Goal: Register for event/course

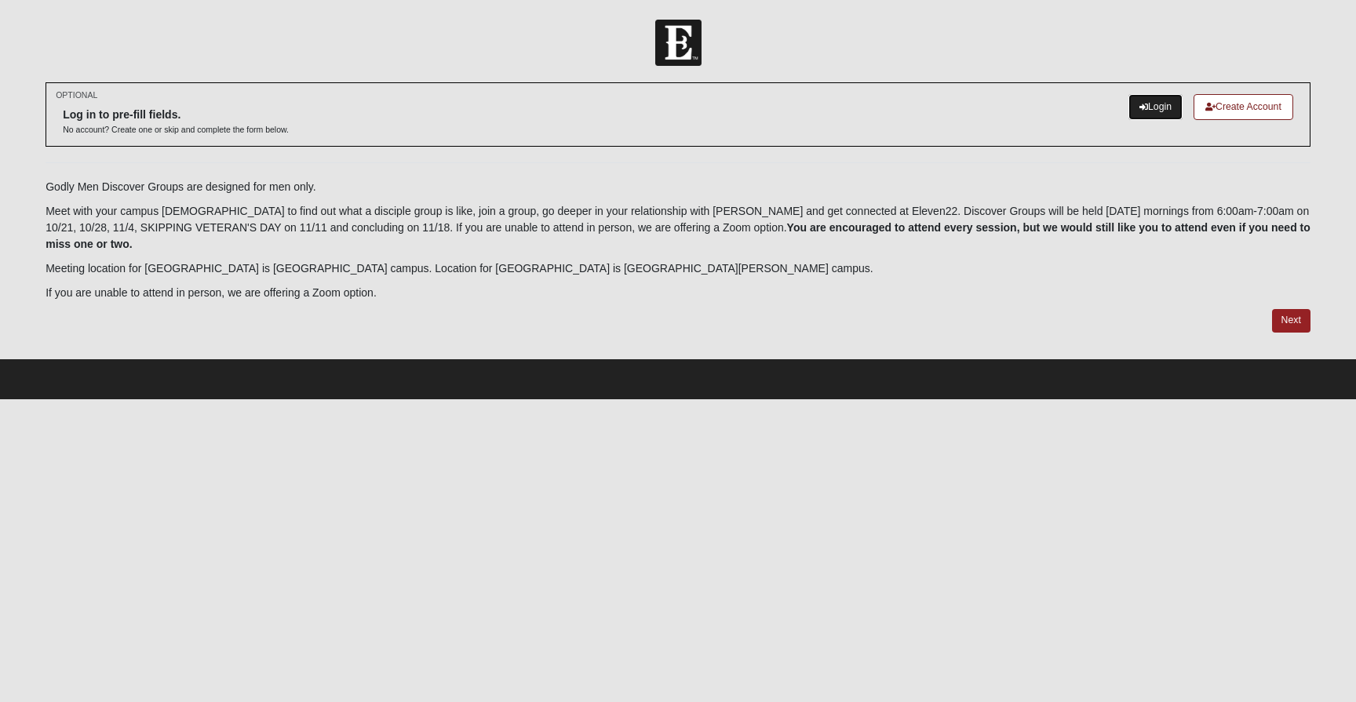
click at [1147, 106] on link "Login" at bounding box center [1155, 107] width 54 height 26
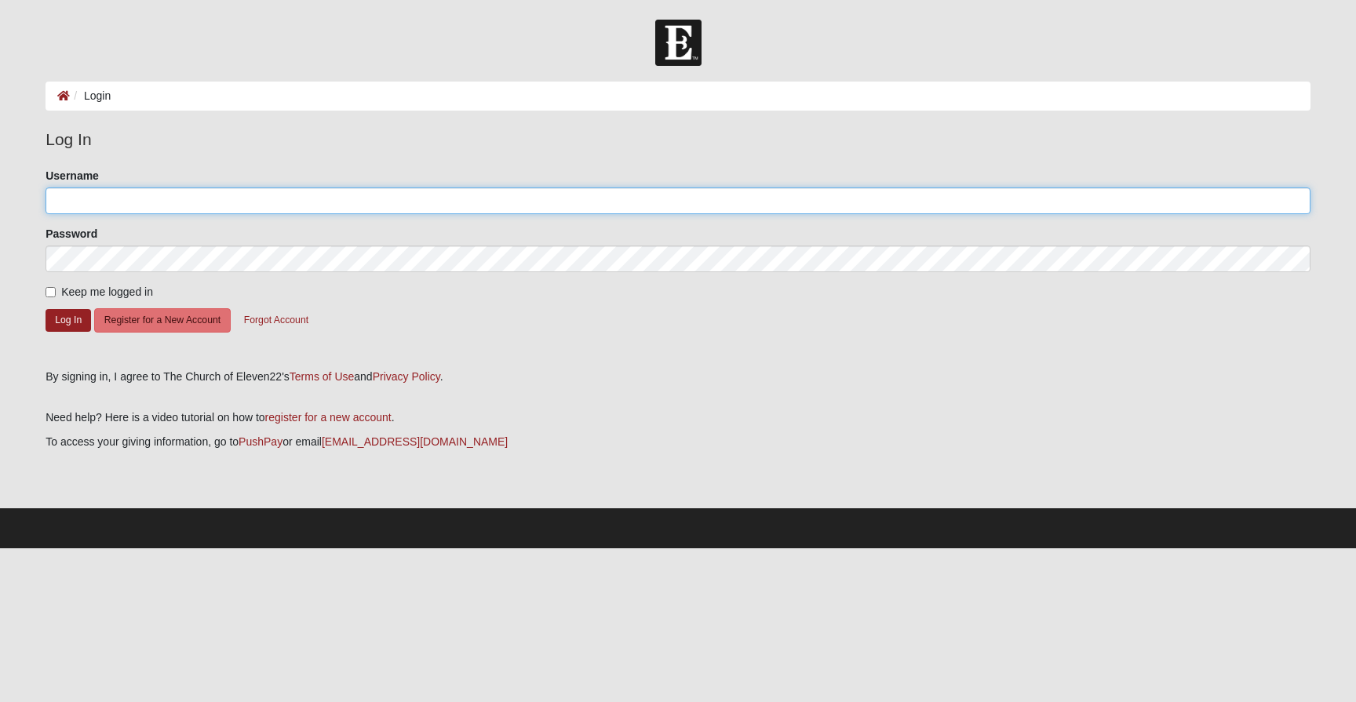
click at [340, 205] on input "Username" at bounding box center [677, 200] width 1265 height 27
type input "[PERSON_NAME][EMAIL_ADDRESS][DOMAIN_NAME]"
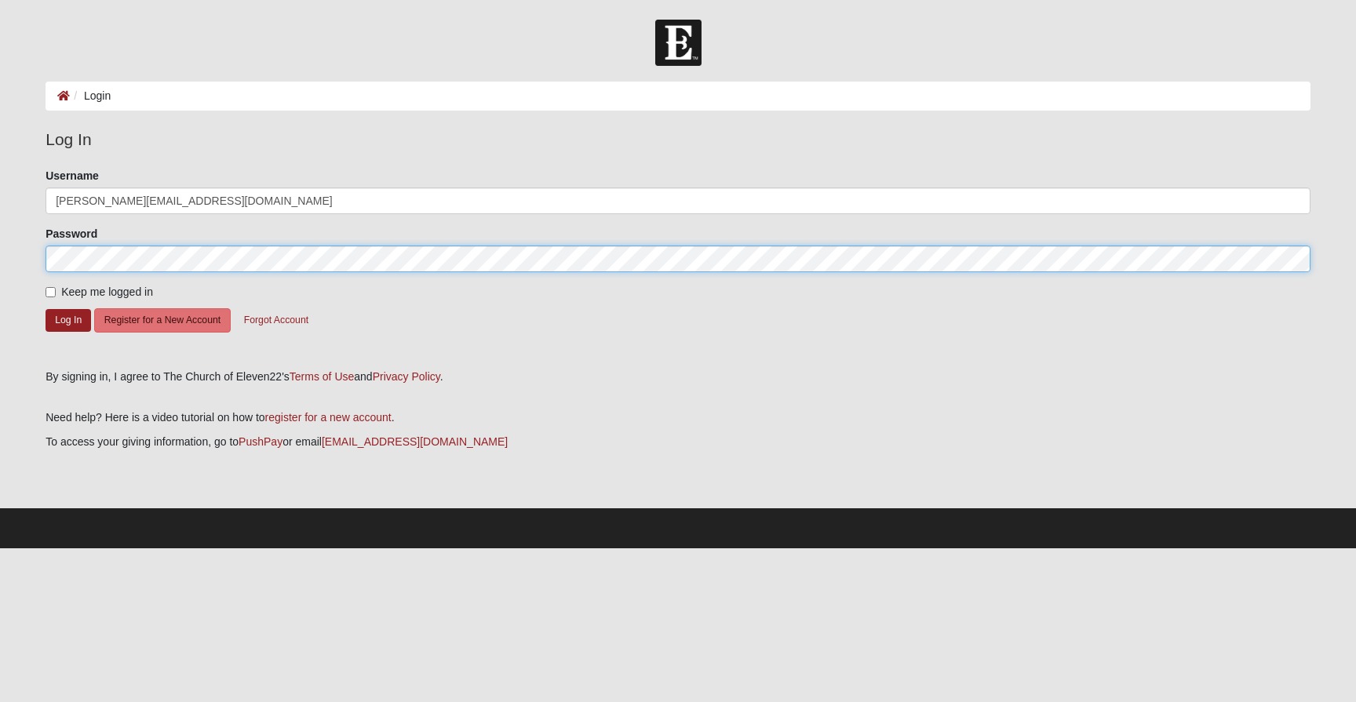
click at [45, 309] on button "Log In" at bounding box center [67, 320] width 45 height 23
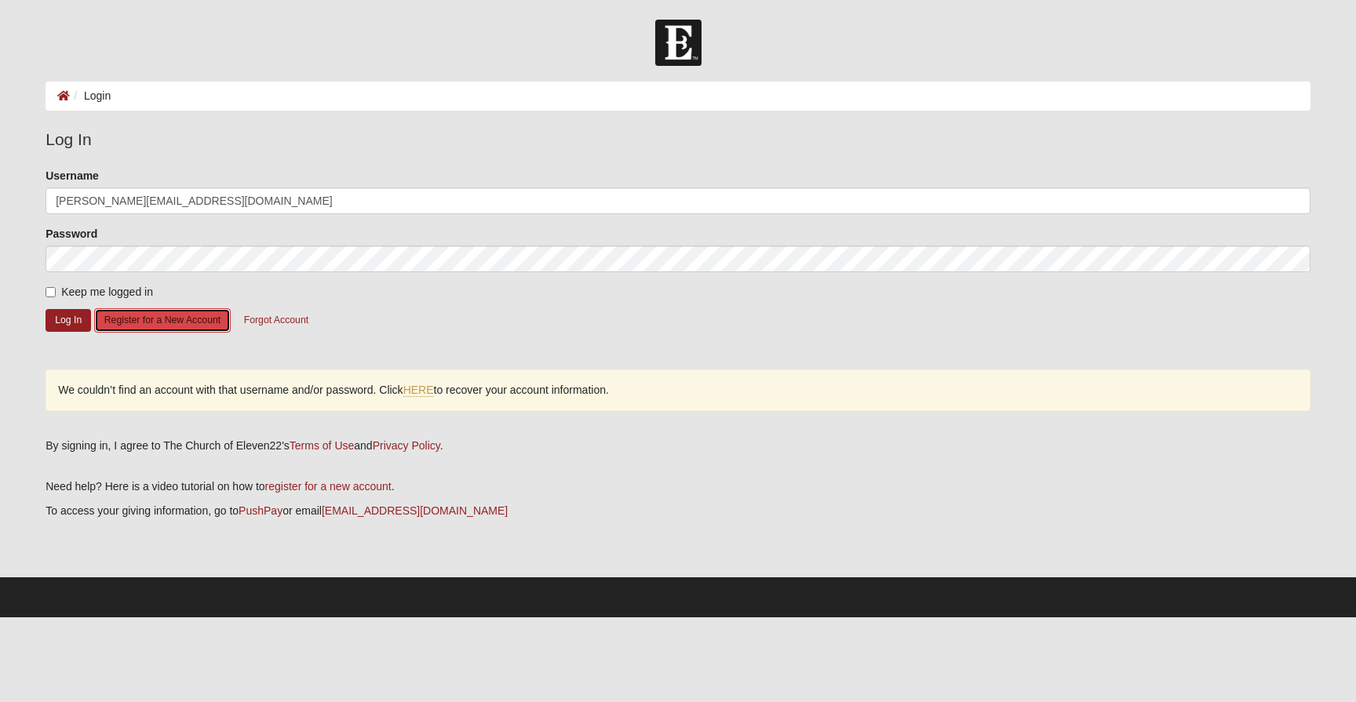
click at [124, 318] on button "Register for a New Account" at bounding box center [162, 320] width 136 height 24
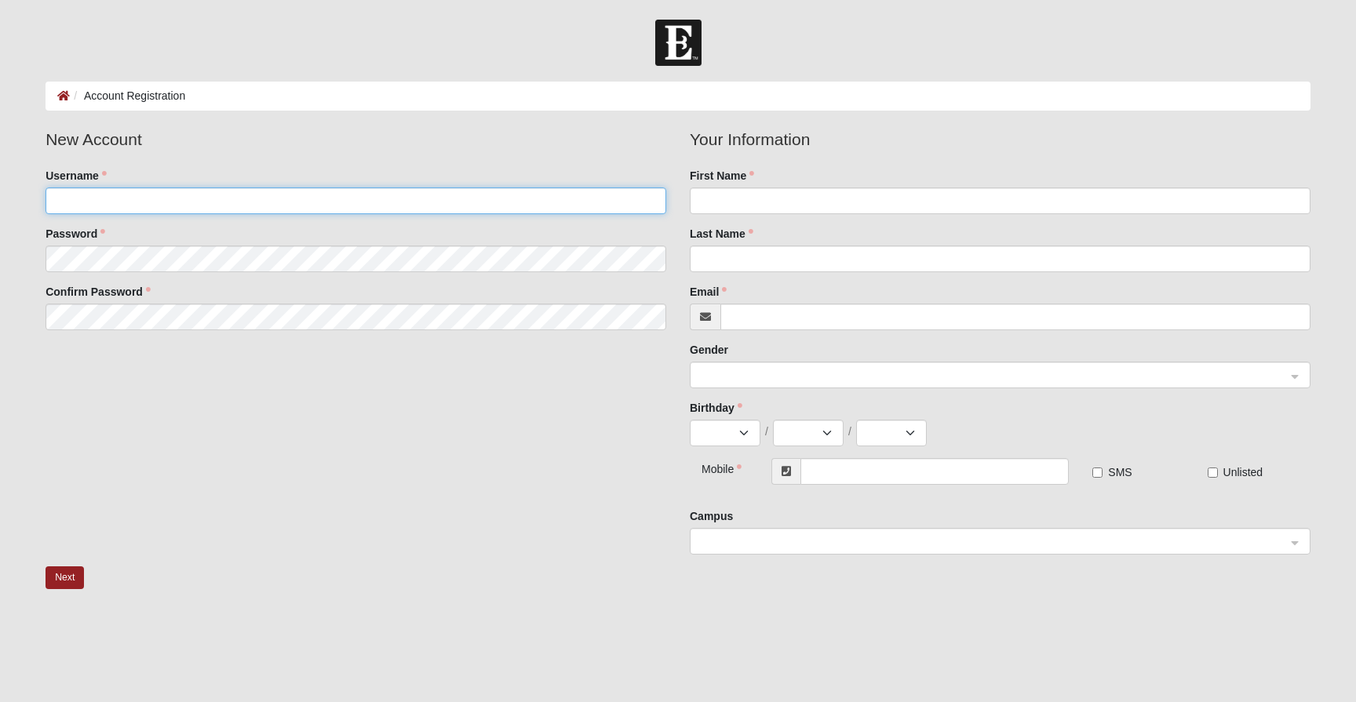
click at [262, 204] on input "Username" at bounding box center [355, 200] width 621 height 27
type input "[PERSON_NAME][EMAIL_ADDRESS][DOMAIN_NAME]"
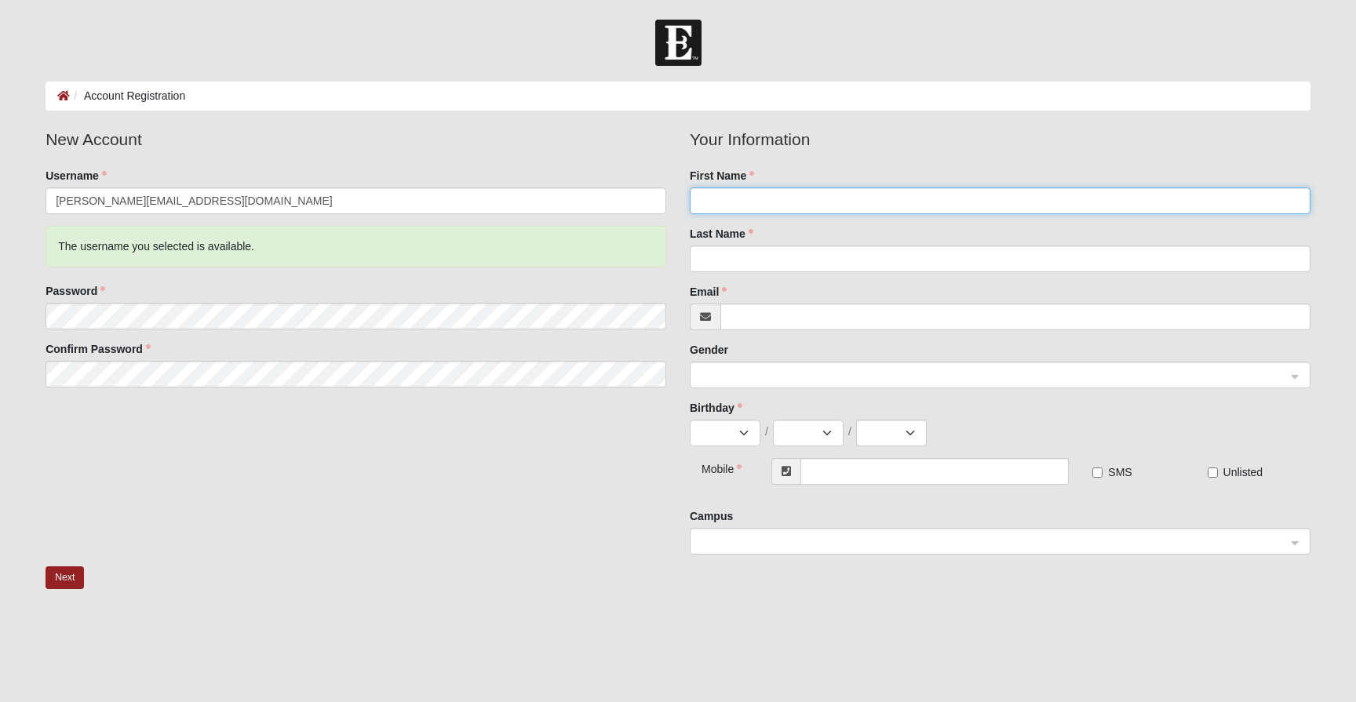
click at [809, 198] on input "First Name" at bounding box center [1000, 200] width 621 height 27
type input "[PERSON_NAME]"
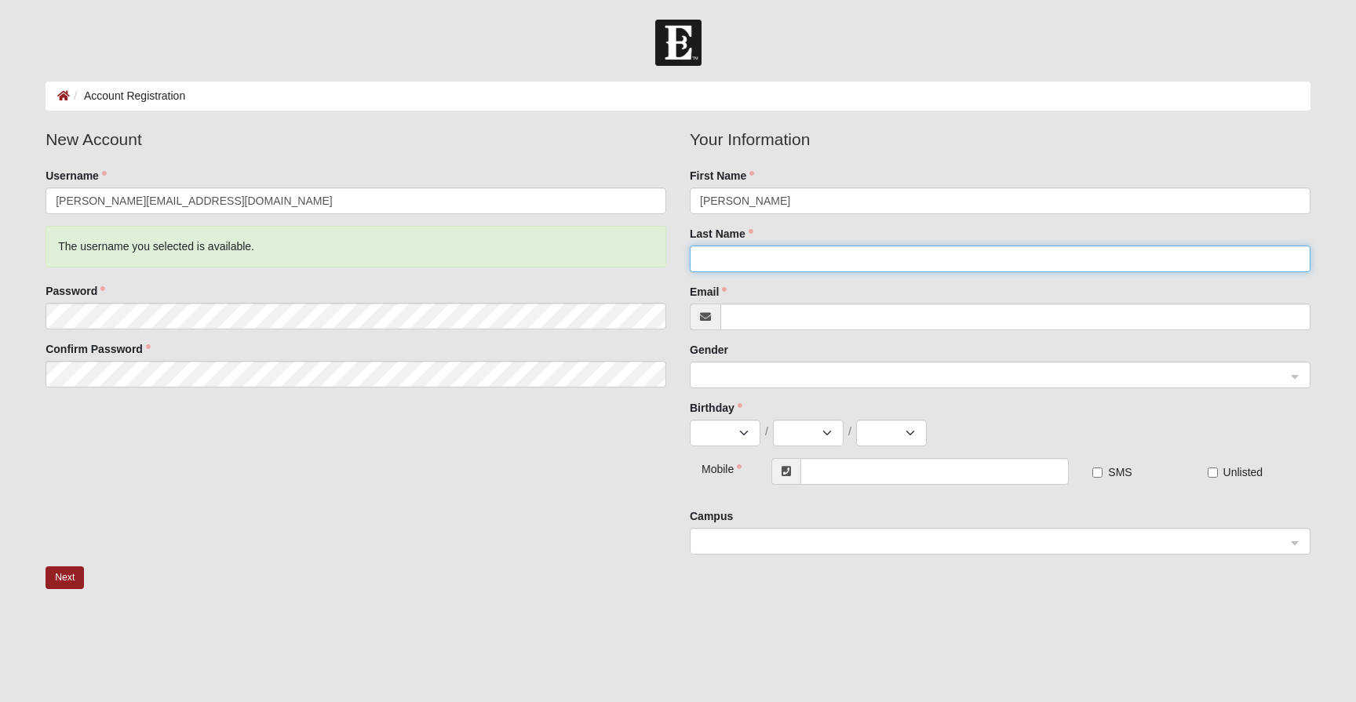
type input "[PERSON_NAME]"
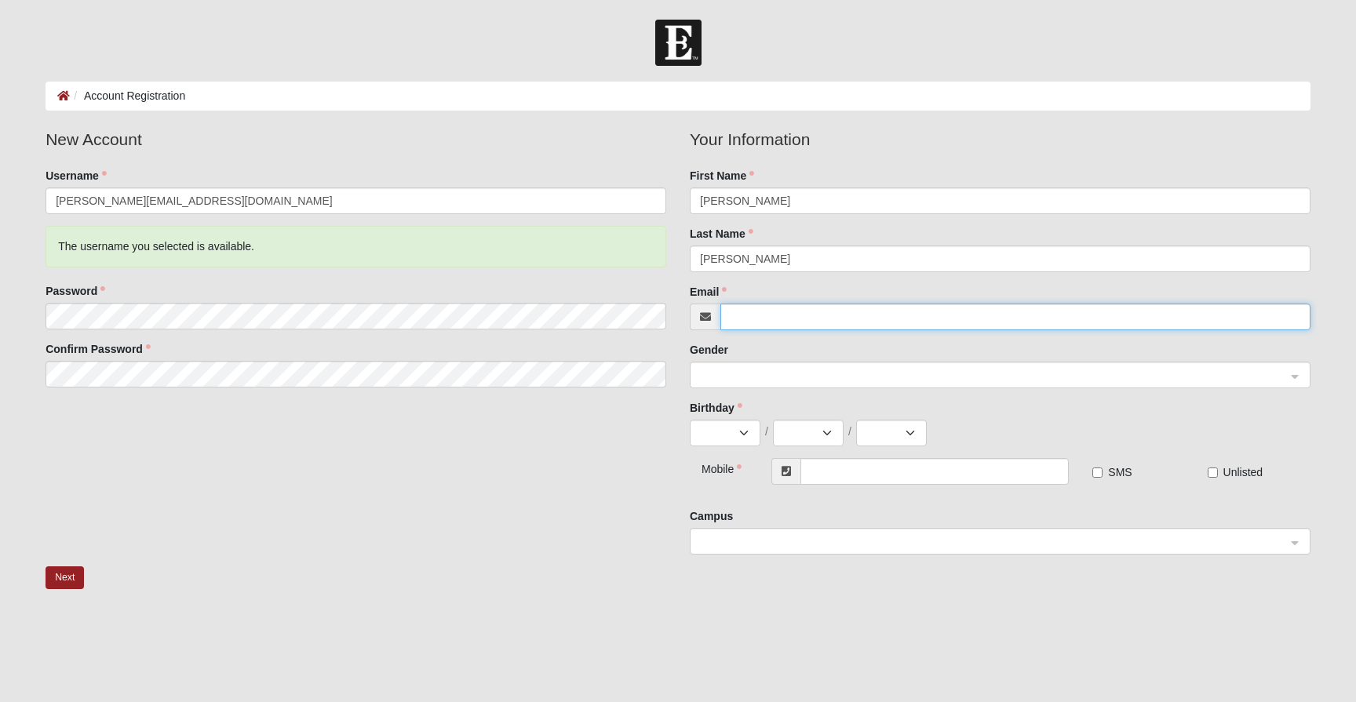
type input "[PERSON_NAME][EMAIL_ADDRESS][DOMAIN_NAME]"
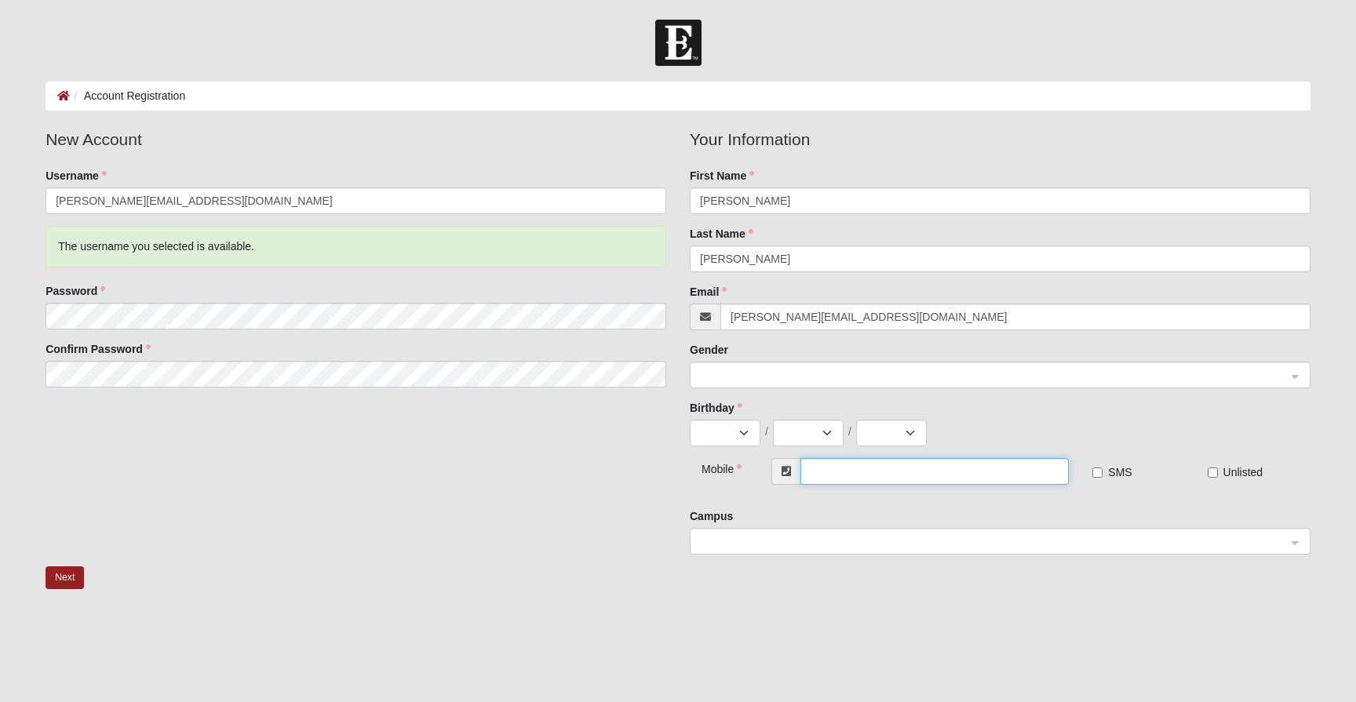
type input "[PHONE_NUMBER]"
click at [1096, 475] on input "SMS" at bounding box center [1097, 473] width 10 height 10
checkbox input "true"
click at [739, 374] on span at bounding box center [993, 375] width 586 height 17
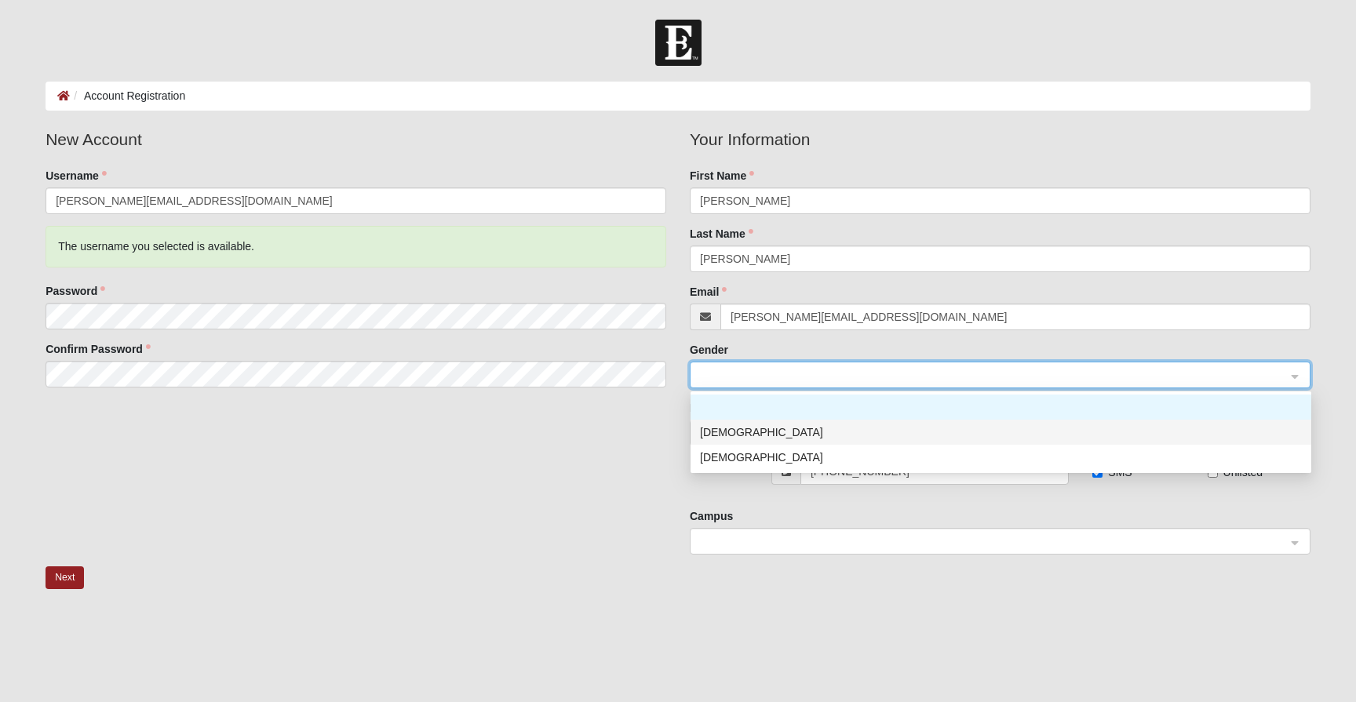
click at [736, 428] on div "[DEMOGRAPHIC_DATA]" at bounding box center [1001, 432] width 602 height 17
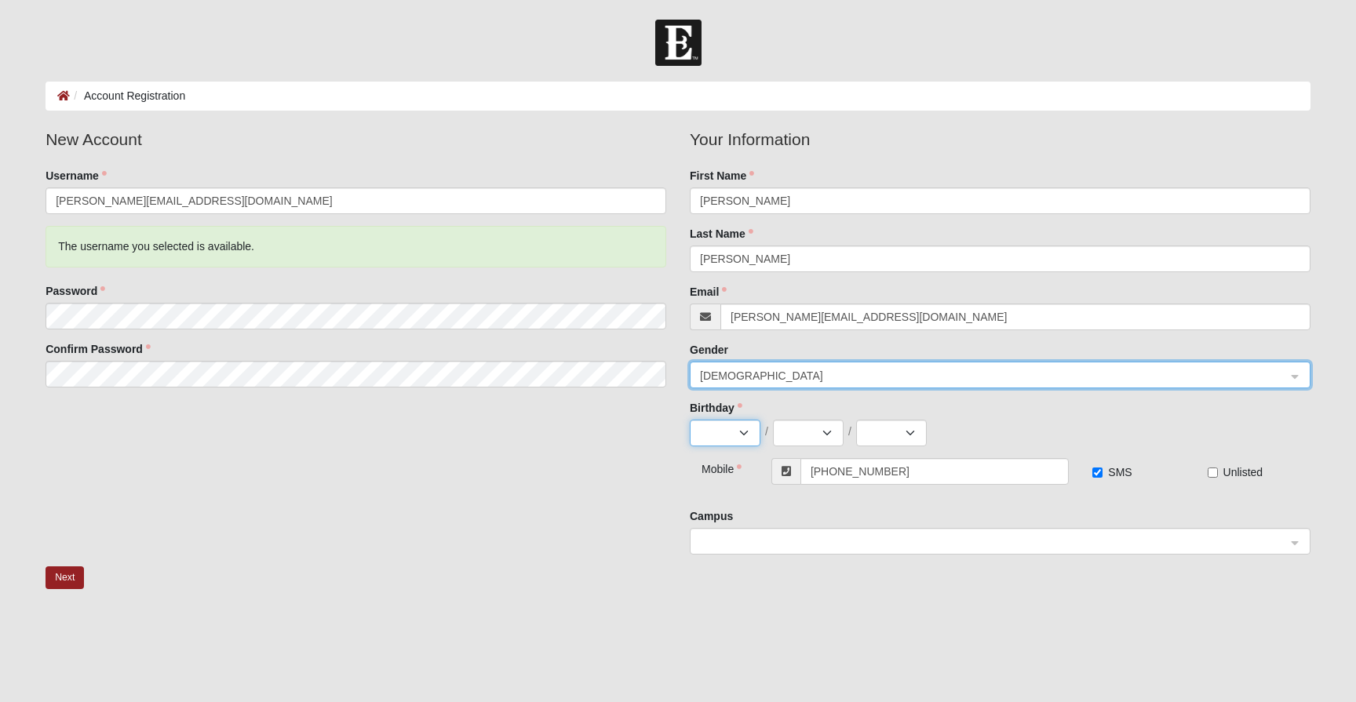
click at [734, 433] on select "Jan Feb Mar Apr May Jun [DATE] Aug Sep Oct Nov Dec" at bounding box center [725, 433] width 71 height 27
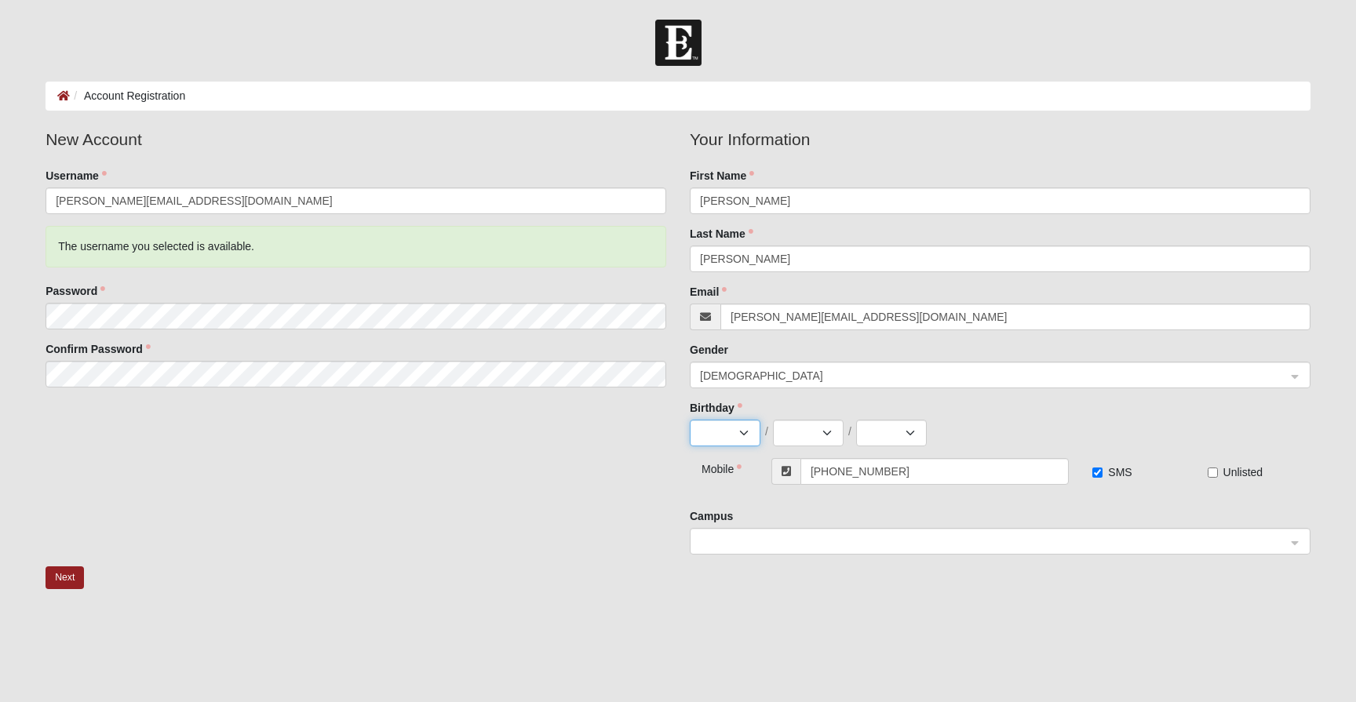
select select "6"
click at [690, 420] on select "Jan Feb Mar Apr May Jun [DATE] Aug Sep Oct Nov Dec" at bounding box center [725, 433] width 71 height 27
click at [789, 429] on select "1 2 3 4 5 6 7 8 9 10 11 12 13 14 15 16 17 18 19 20 21 22 23 24 25 26 27 28 29 30" at bounding box center [808, 433] width 71 height 27
select select "10"
click at [773, 420] on select "1 2 3 4 5 6 7 8 9 10 11 12 13 14 15 16 17 18 19 20 21 22 23 24 25 26 27 28 29 30" at bounding box center [808, 433] width 71 height 27
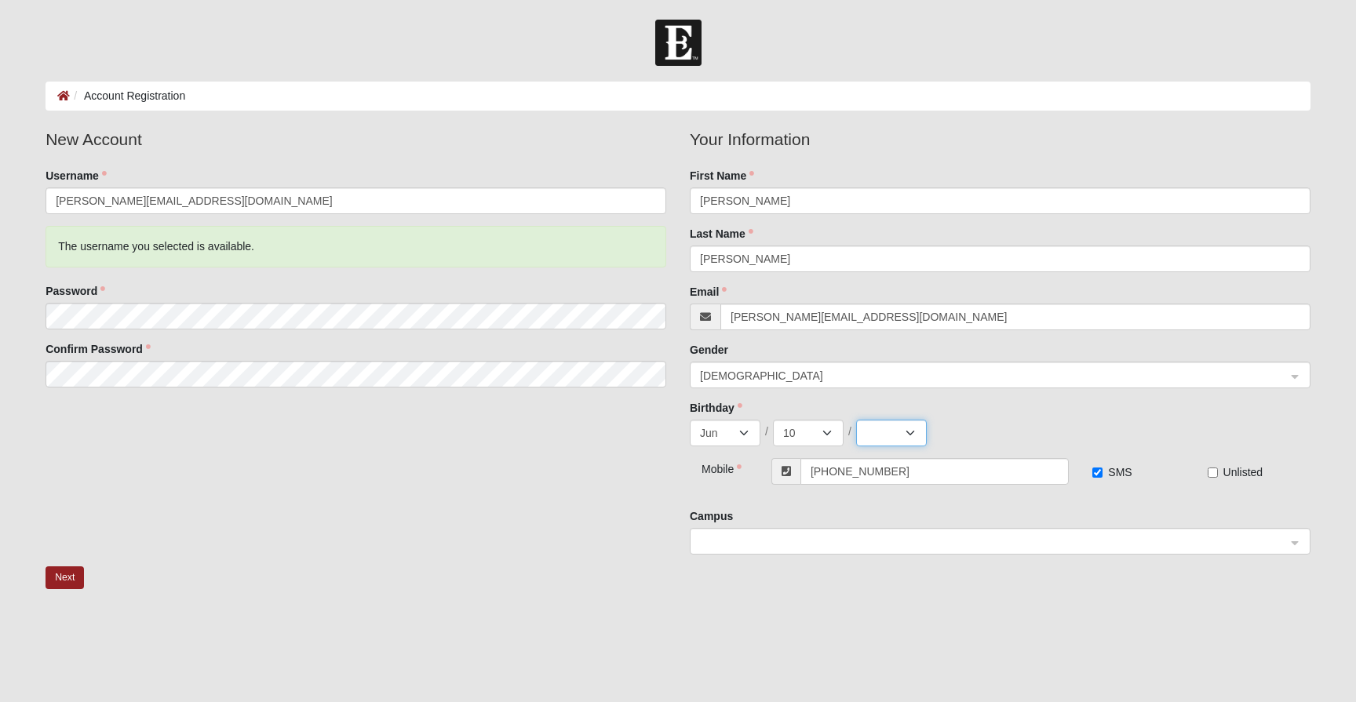
click at [889, 442] on select "2025 2024 2023 2022 2021 2020 2019 2018 2017 2016 2015 2014 2013 2012 2011 2010…" at bounding box center [891, 433] width 71 height 27
select select "1993"
click at [856, 420] on select "2025 2024 2023 2022 2021 2020 2019 2018 2017 2016 2015 2014 2013 2012 2011 2010…" at bounding box center [891, 433] width 71 height 27
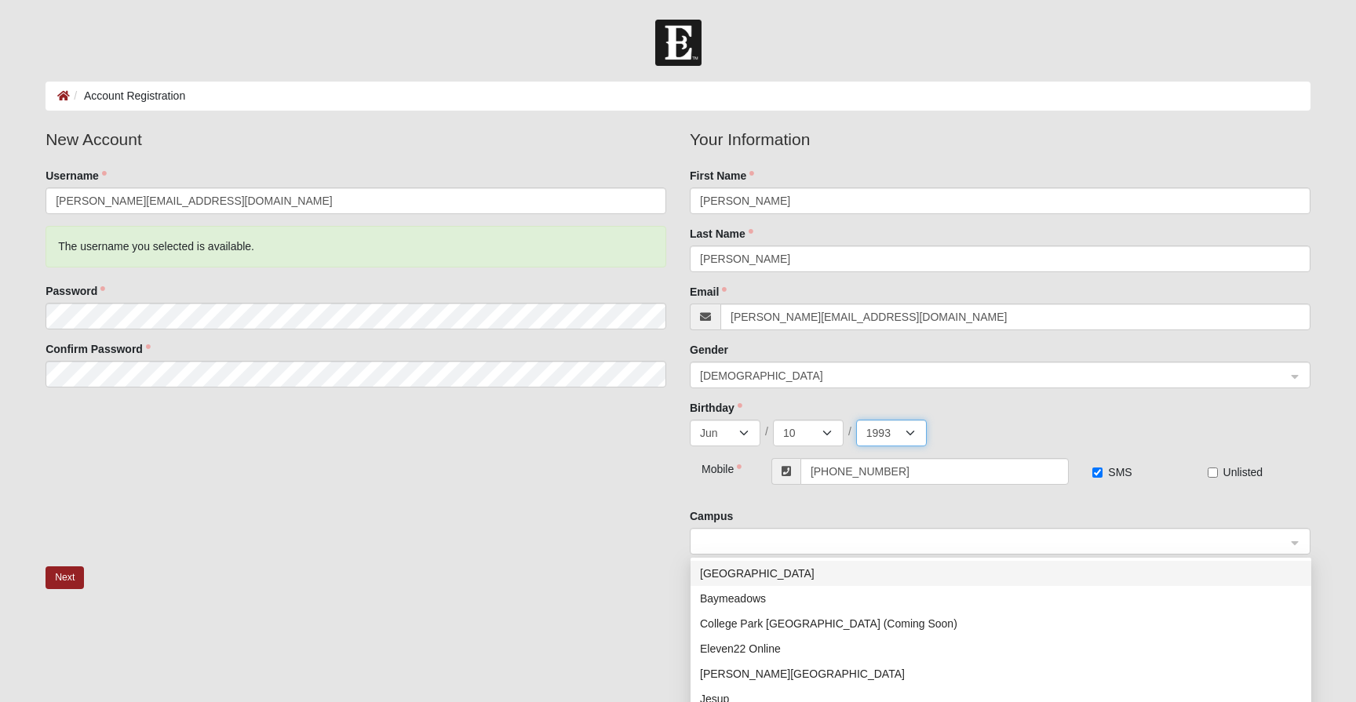
click at [787, 543] on span at bounding box center [993, 541] width 586 height 17
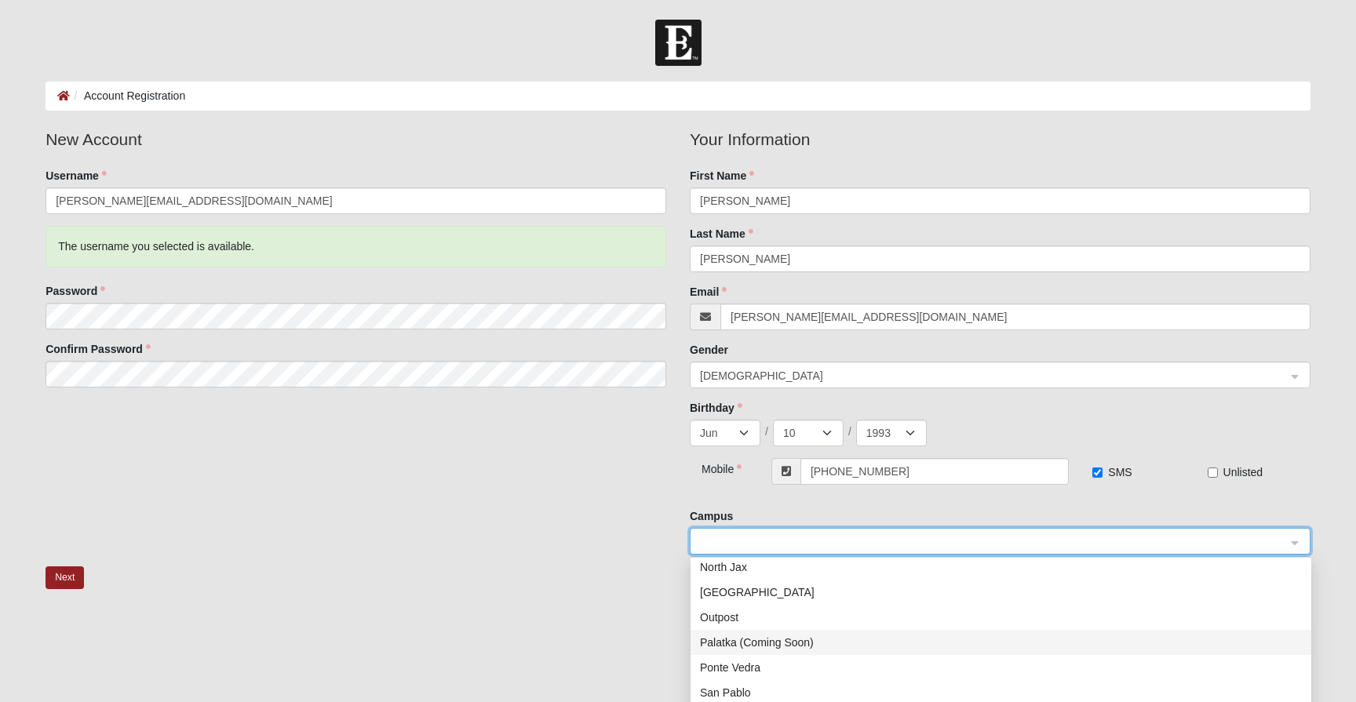
scroll to position [226, 0]
click at [759, 647] on div "San Pablo" at bounding box center [1001, 648] width 602 height 17
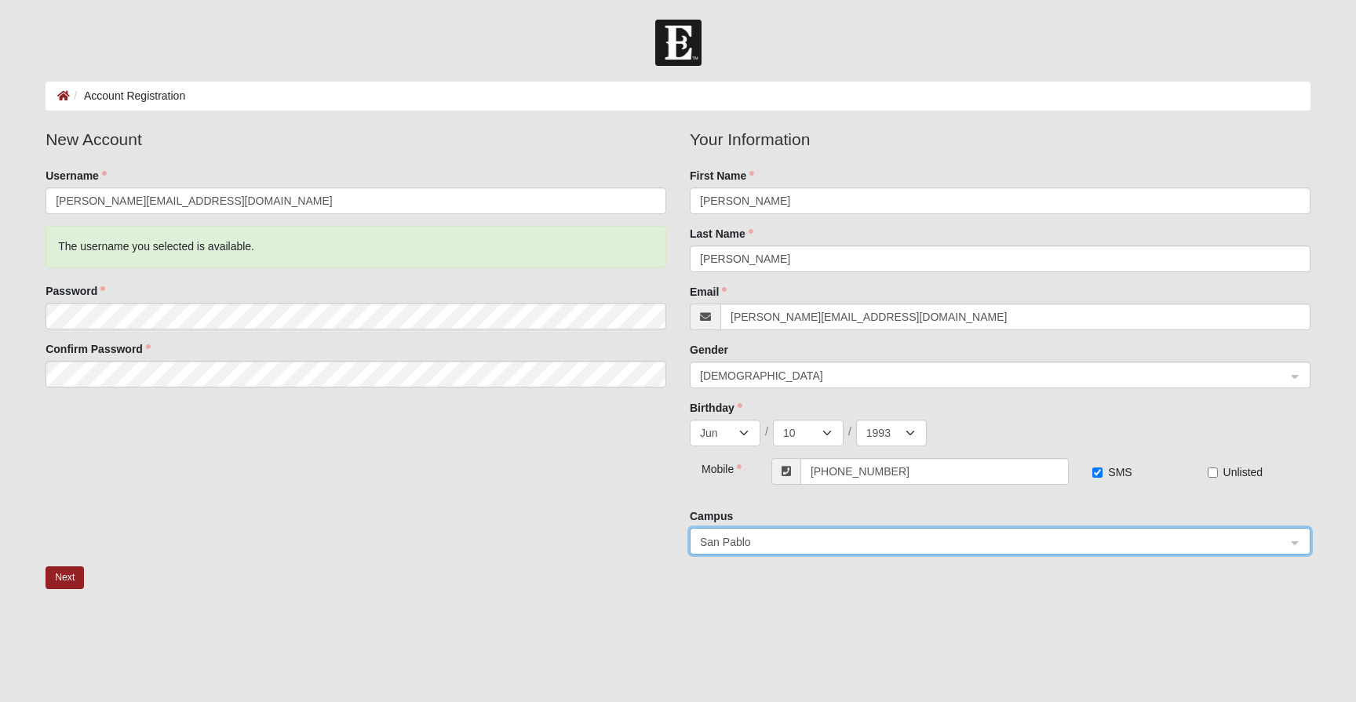
click at [606, 501] on div "New Account Username [PERSON_NAME][EMAIL_ADDRESS][DOMAIN_NAME] The username you…" at bounding box center [678, 346] width 1288 height 439
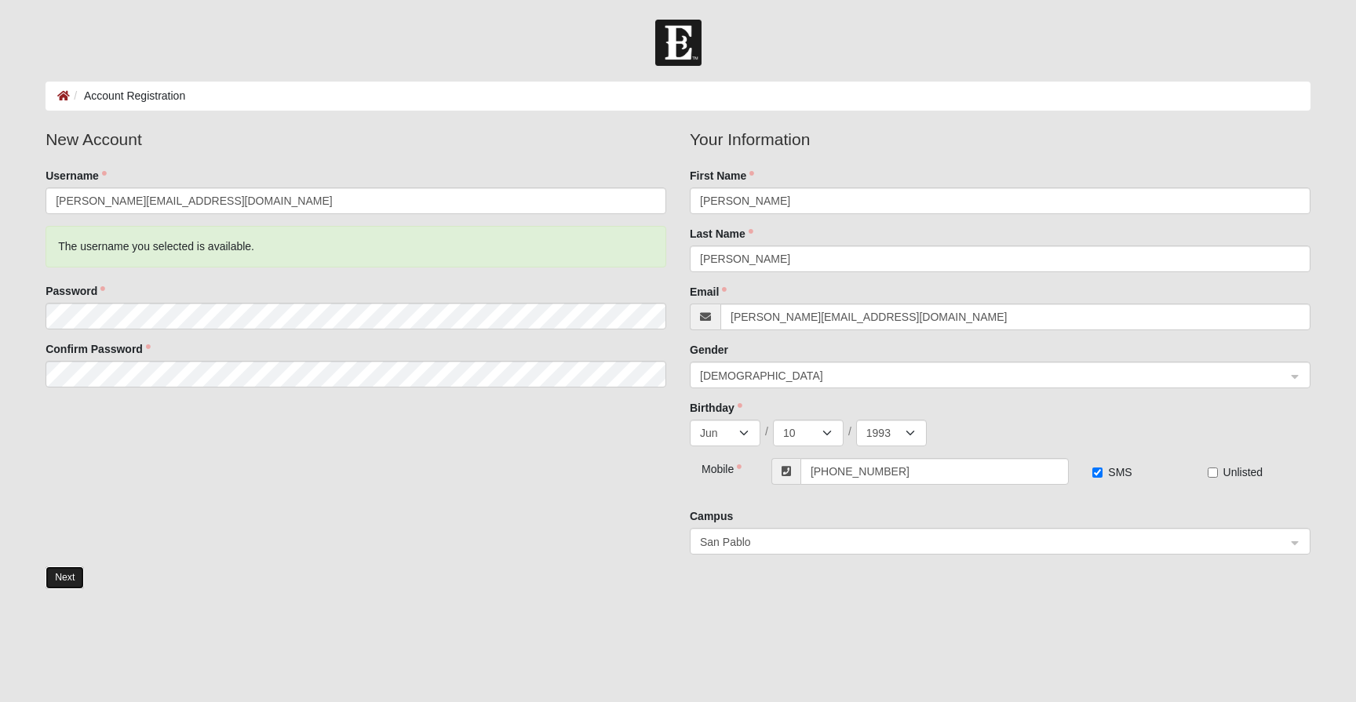
click at [53, 581] on button "Next" at bounding box center [64, 577] width 38 height 23
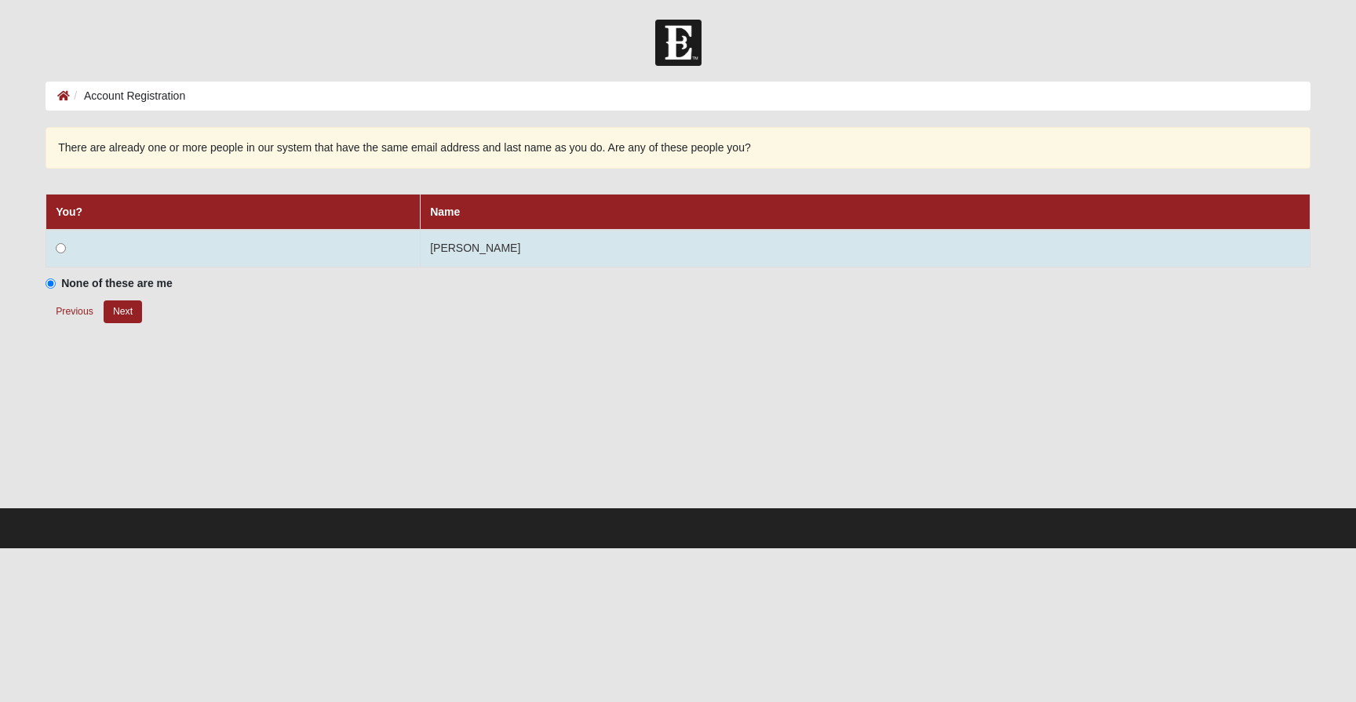
click at [318, 236] on td at bounding box center [233, 249] width 374 height 38
click at [60, 249] on input "radio" at bounding box center [61, 248] width 10 height 10
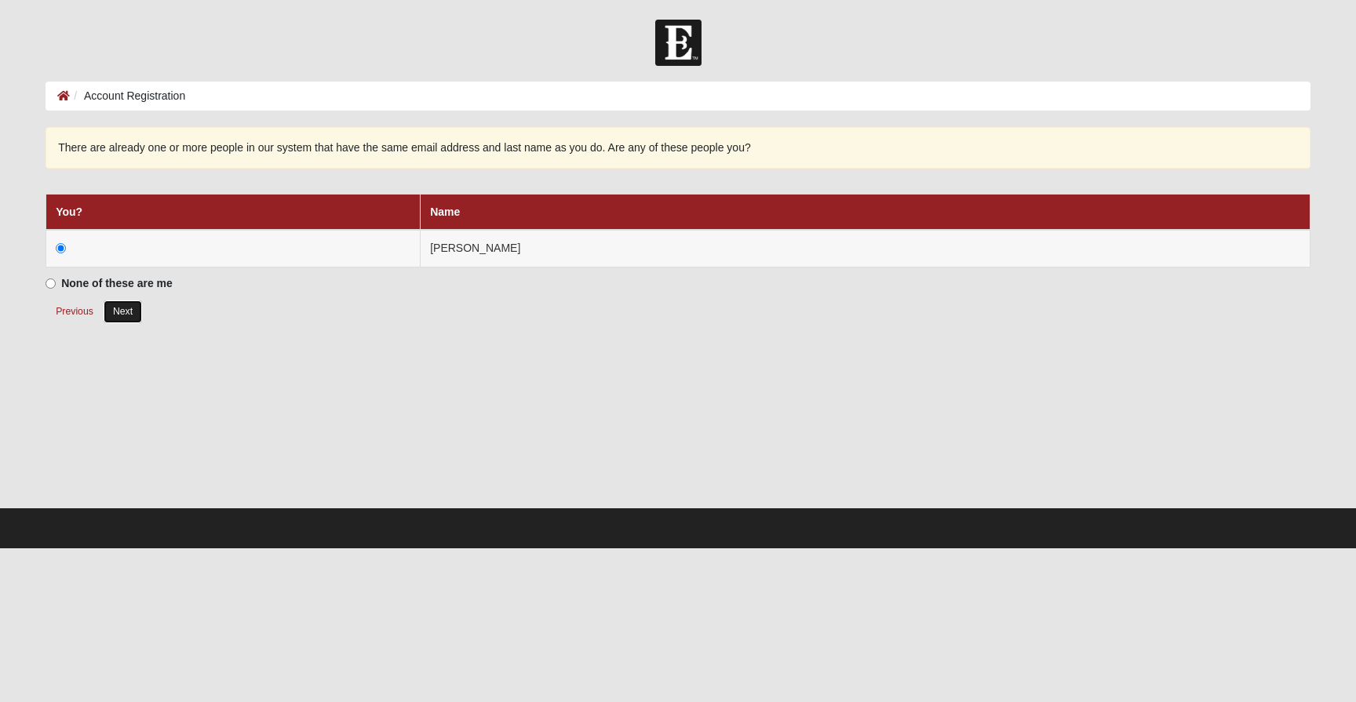
click at [118, 313] on button "Next" at bounding box center [123, 311] width 38 height 23
radio input "true"
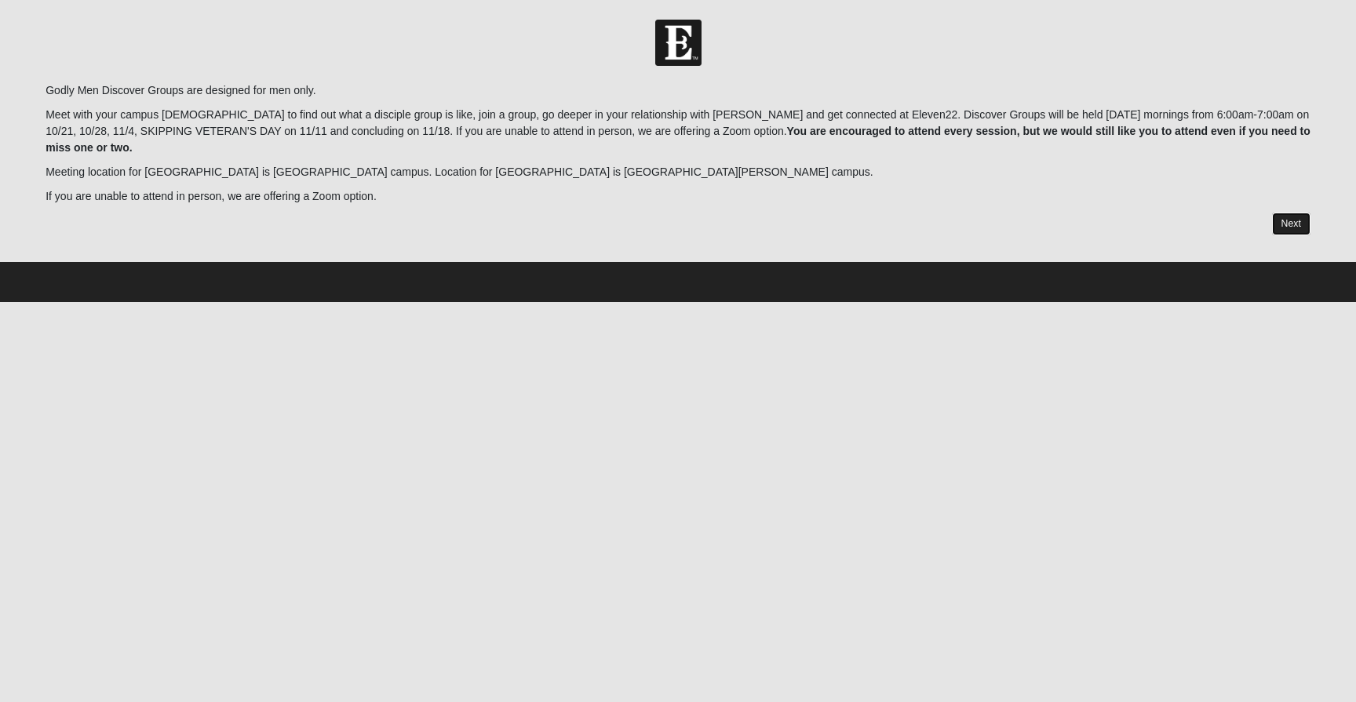
click at [1283, 213] on link "Next" at bounding box center [1291, 224] width 38 height 23
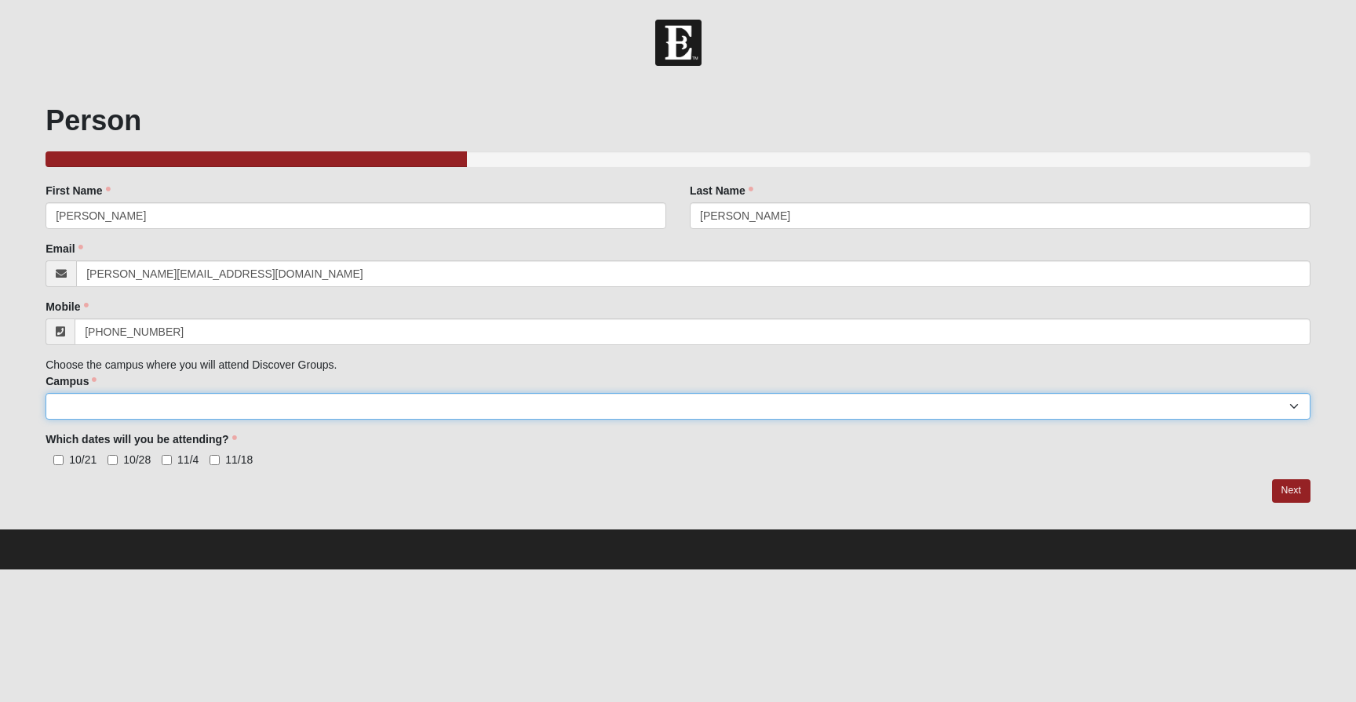
click at [140, 408] on select "Arlington Baymeadows College Park Orlando (Coming Soon) Eleven22 Online Fleming…" at bounding box center [677, 406] width 1265 height 27
select select "3"
click at [45, 393] on select "Arlington Baymeadows College Park Orlando (Coming Soon) Eleven22 Online Fleming…" at bounding box center [677, 406] width 1265 height 27
click at [56, 459] on input "10/21" at bounding box center [58, 460] width 10 height 10
checkbox input "true"
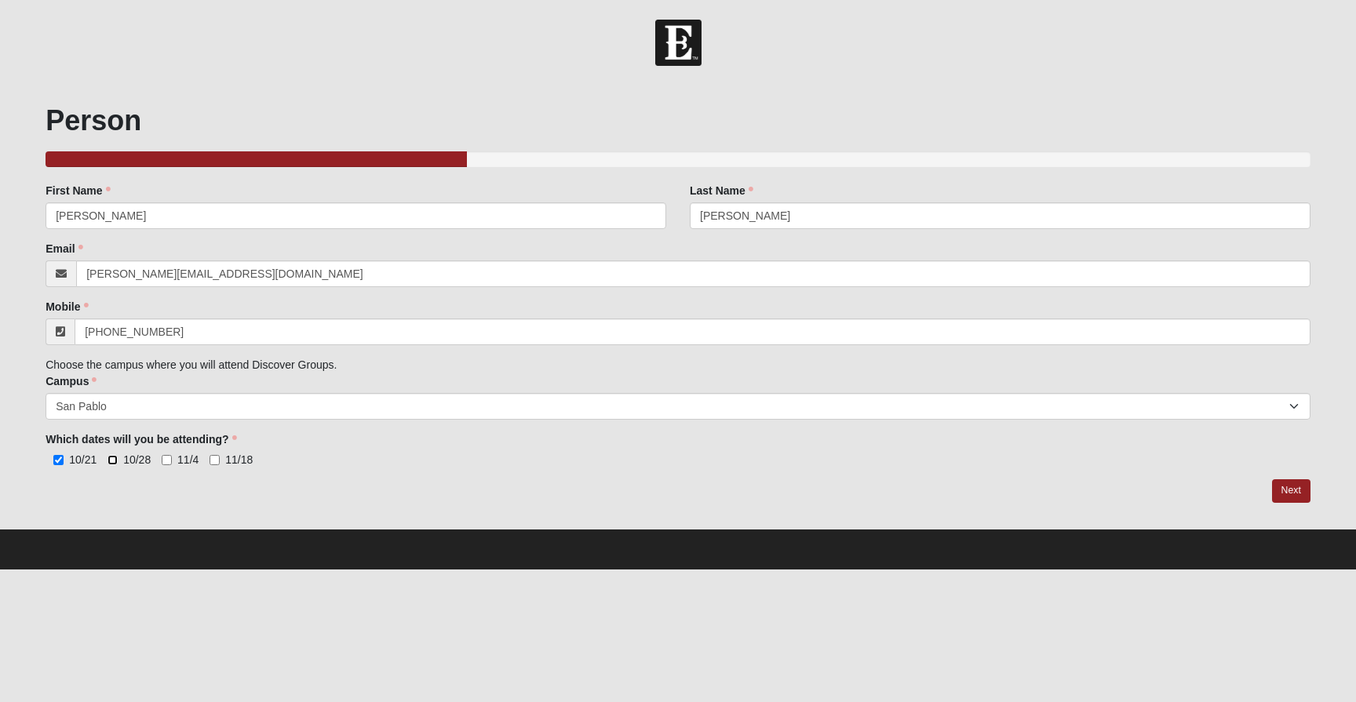
click at [109, 462] on input "10/28" at bounding box center [112, 460] width 10 height 10
checkbox input "true"
click at [167, 460] on input "11/4" at bounding box center [167, 460] width 10 height 10
checkbox input "true"
click at [213, 459] on input "11/18" at bounding box center [214, 460] width 10 height 10
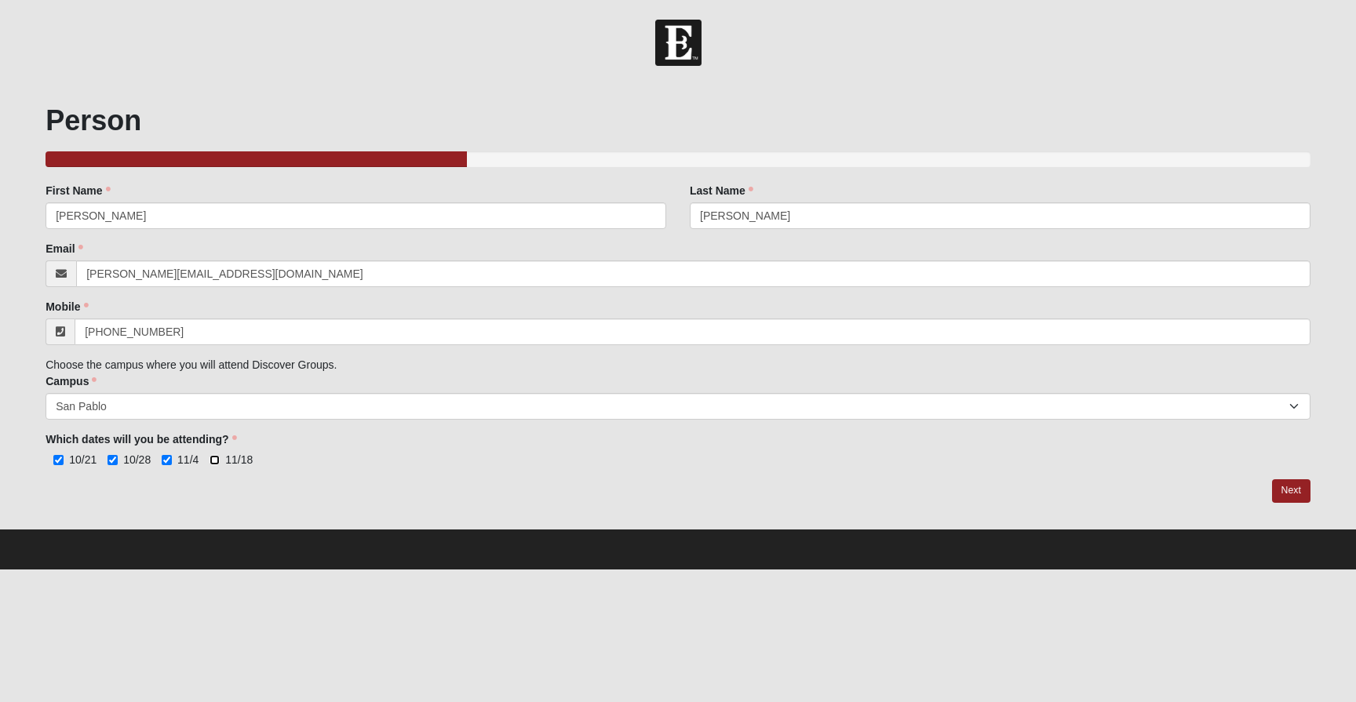
checkbox input "true"
click at [1286, 488] on link "Next" at bounding box center [1291, 490] width 38 height 23
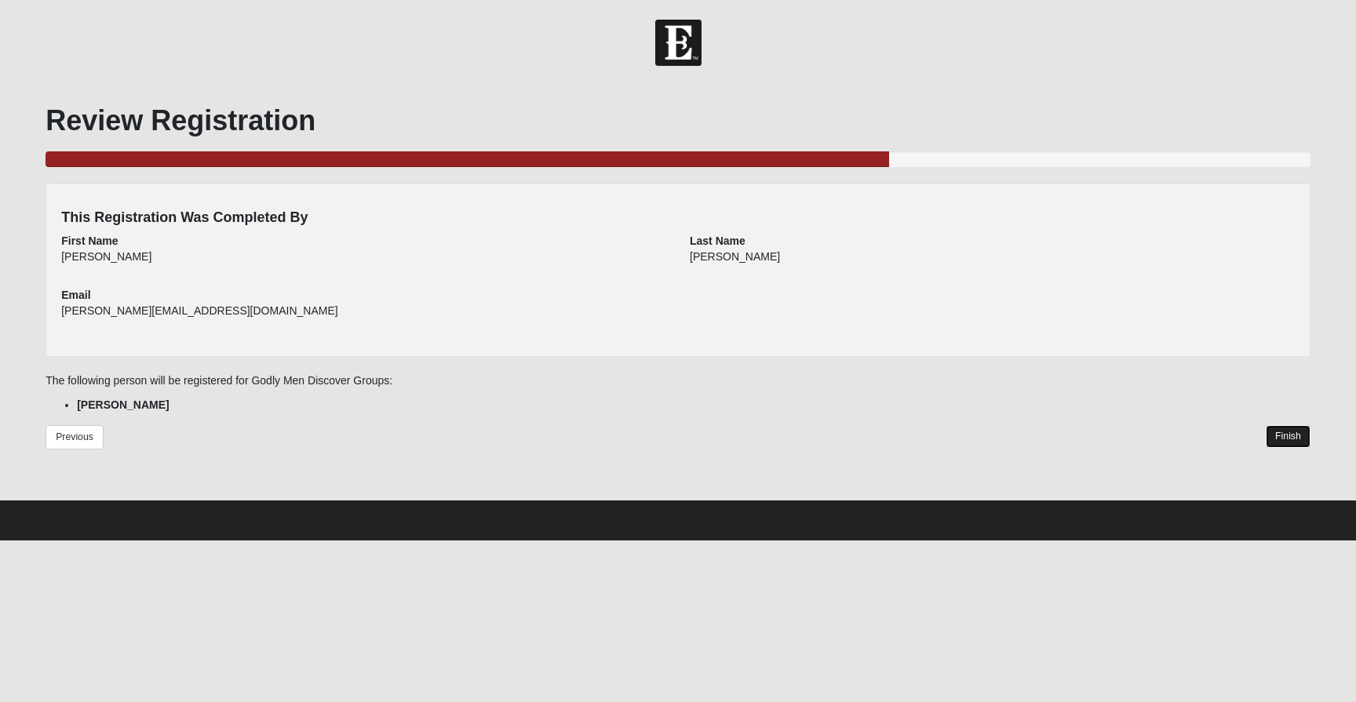
click at [1303, 429] on link "Finish" at bounding box center [1287, 436] width 45 height 23
